Goal: Book appointment/travel/reservation

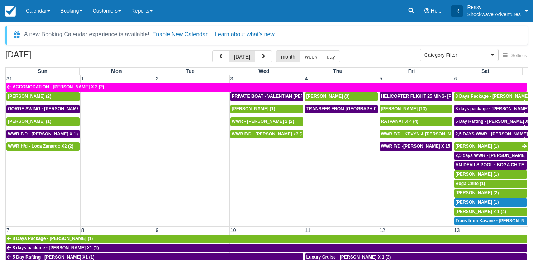
select select
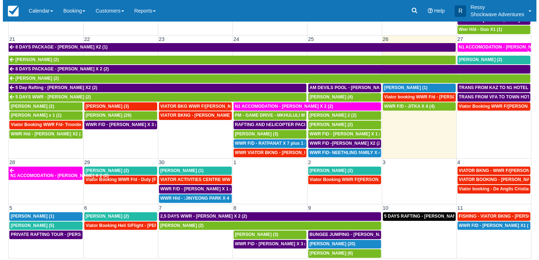
scroll to position [323, 0]
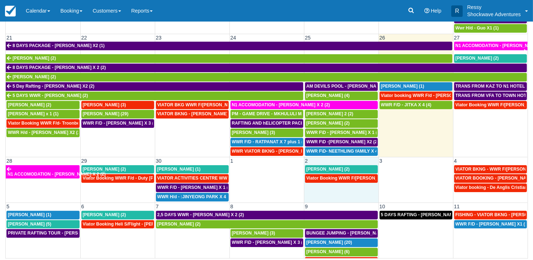
click at [331, 187] on td "Viator Booking WWR F/d - Stevenson, Keifer X 2 (2)" at bounding box center [341, 188] width 75 height 28
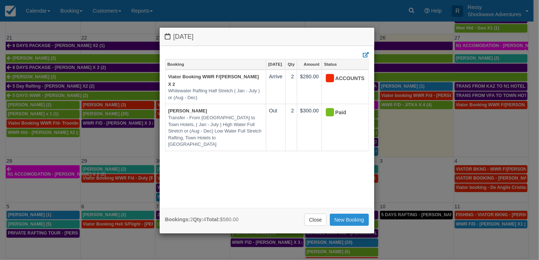
click at [344, 220] on link "New Booking" at bounding box center [349, 219] width 39 height 12
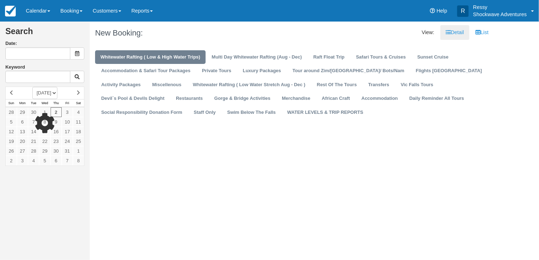
type input "10/02/25"
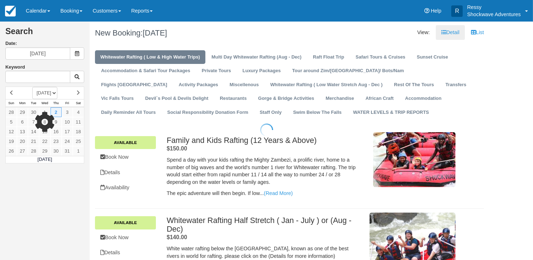
click at [349, 100] on div at bounding box center [266, 130] width 533 height 260
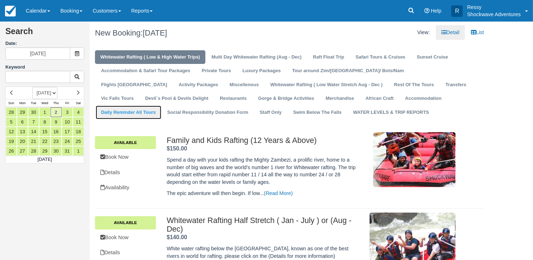
click at [161, 105] on link "Daily Reminder All Tours" at bounding box center [129, 112] width 66 height 14
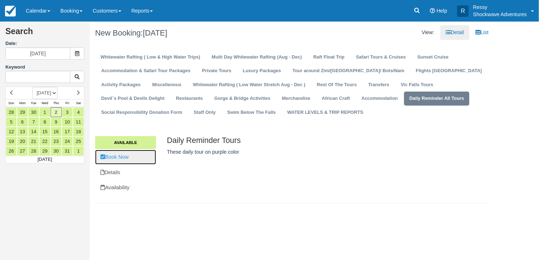
click at [149, 158] on link "Book Now" at bounding box center [125, 157] width 61 height 15
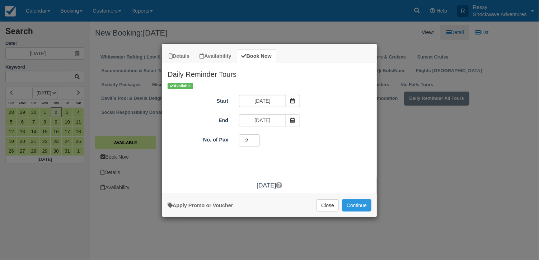
type input "2"
click at [254, 139] on input "2" at bounding box center [249, 140] width 21 height 12
click at [354, 204] on button "Continue" at bounding box center [356, 205] width 29 height 12
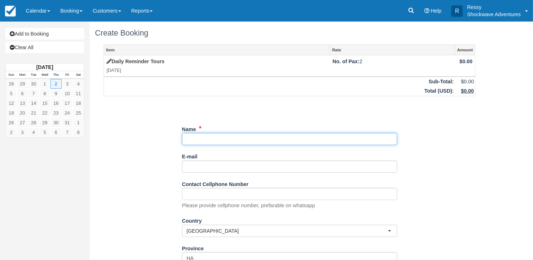
click at [223, 134] on input "Name" at bounding box center [289, 139] width 215 height 12
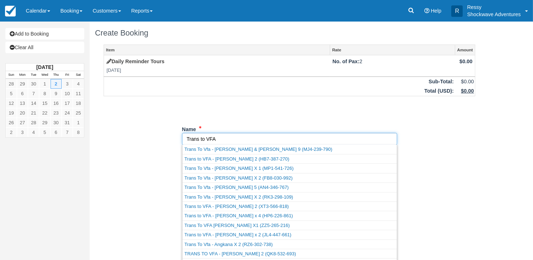
click at [226, 140] on input "Name" at bounding box center [289, 139] width 215 height 12
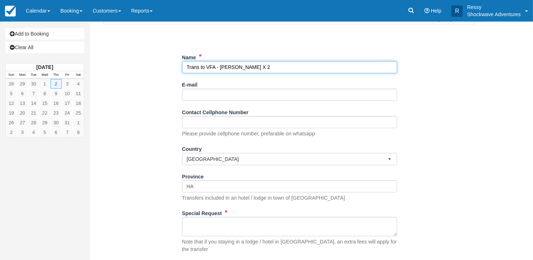
scroll to position [107, 0]
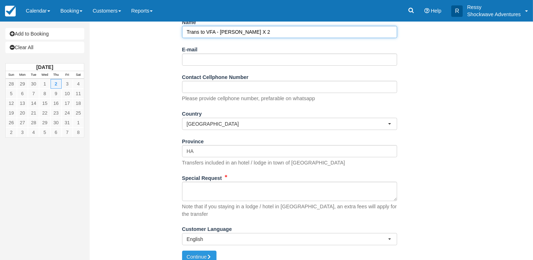
type input "Trans to VFA - [PERSON_NAME] X 2"
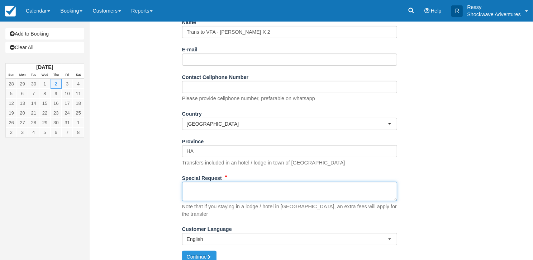
click at [223, 190] on textarea "Special Request" at bounding box center [289, 190] width 215 height 19
type textarea "To be picked up 11am from [GEOGRAPHIC_DATA] to the Airport"
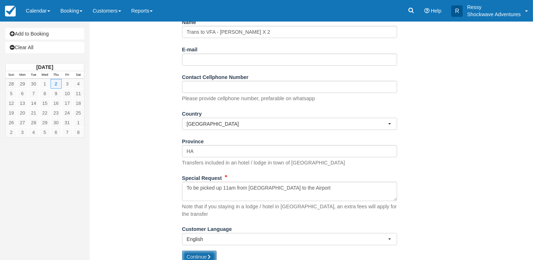
click at [195, 250] on button "Continue" at bounding box center [199, 256] width 34 height 12
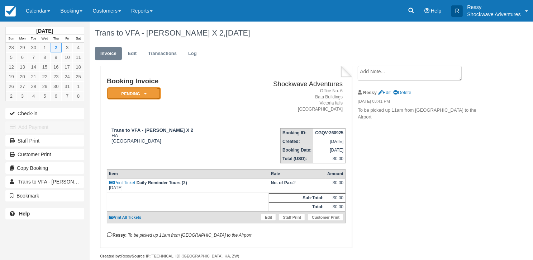
click at [151, 91] on em "Pending" at bounding box center [134, 93] width 54 height 13
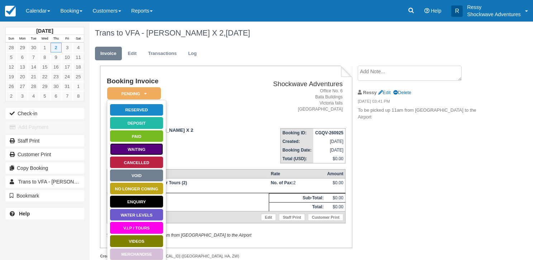
click at [134, 147] on link "Waiting" at bounding box center [137, 149] width 54 height 13
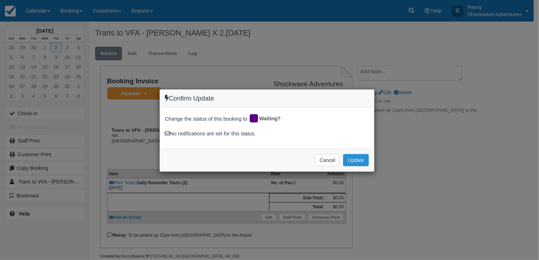
click at [354, 157] on button "Update" at bounding box center [355, 160] width 25 height 12
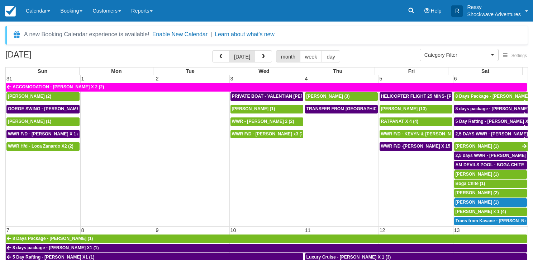
select select
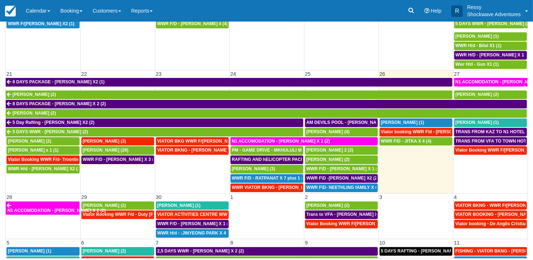
scroll to position [287, 0]
